Goal: Navigation & Orientation: Find specific page/section

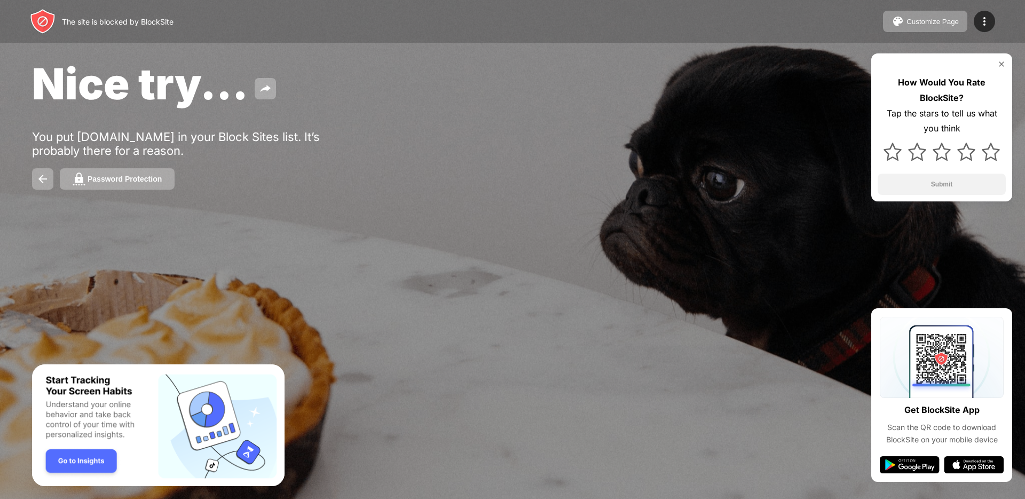
click at [608, 249] on div at bounding box center [512, 249] width 1025 height 499
click at [542, 186] on div "Password Protection" at bounding box center [512, 178] width 961 height 21
